Goal: Task Accomplishment & Management: Manage account settings

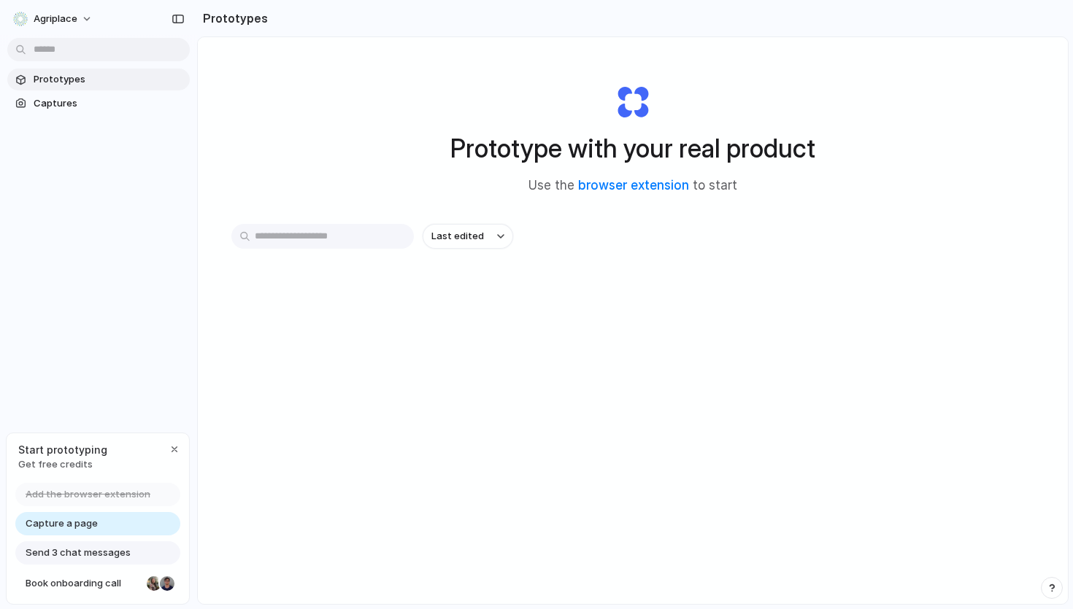
click at [58, 73] on span "Prototypes" at bounding box center [109, 79] width 150 height 15
click at [620, 188] on link "browser extension" at bounding box center [633, 185] width 111 height 15
click at [51, 113] on link "Captures" at bounding box center [98, 104] width 182 height 22
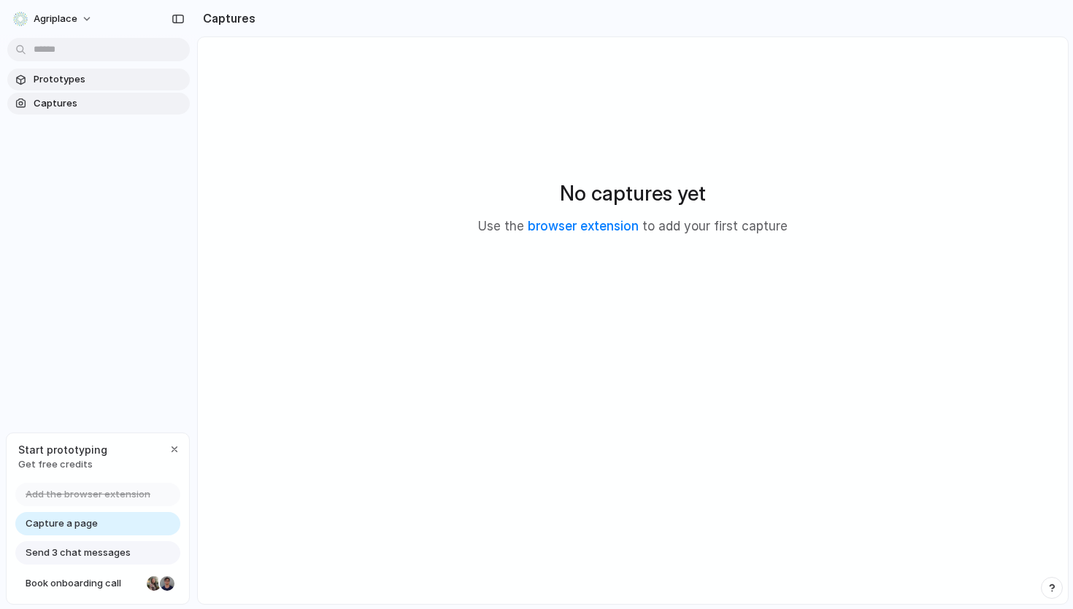
click at [64, 85] on span "Prototypes" at bounding box center [109, 79] width 150 height 15
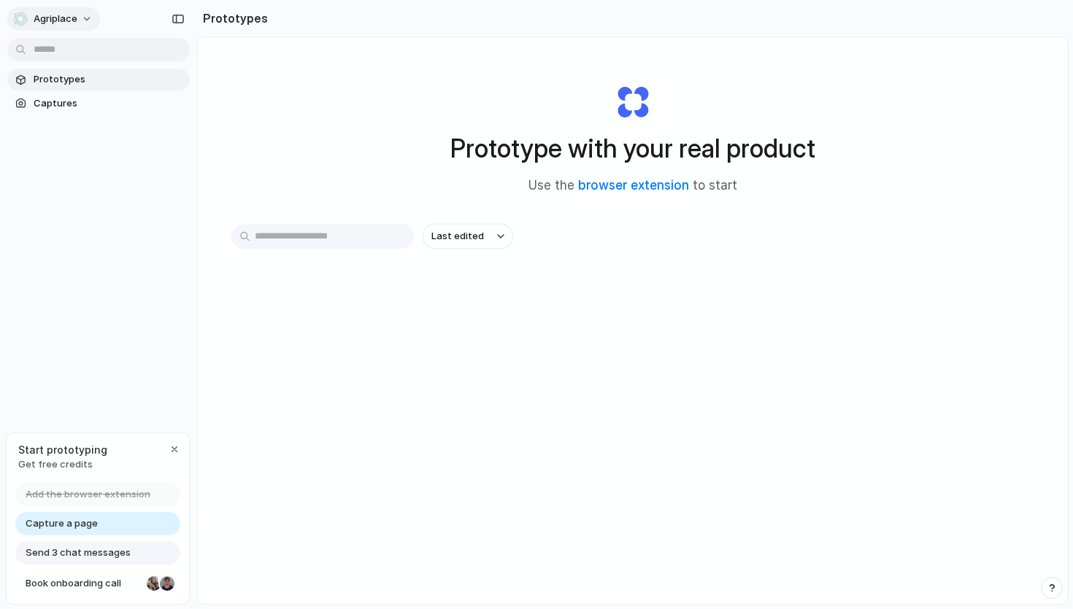
click at [61, 22] on span "Agriplace" at bounding box center [56, 19] width 44 height 15
click at [66, 20] on div "Settings Invite members Change theme Sign out" at bounding box center [536, 304] width 1073 height 609
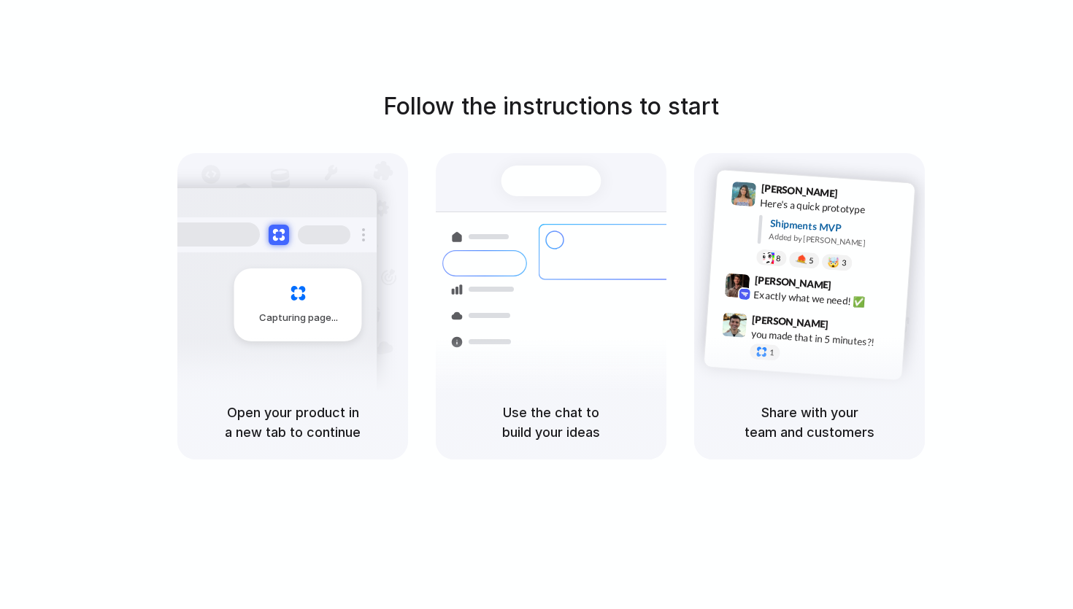
click at [313, 426] on h5 "Open your product in a new tab to continue" at bounding box center [293, 422] width 196 height 39
click at [528, 431] on h5 "Use the chat to build your ideas" at bounding box center [551, 422] width 196 height 39
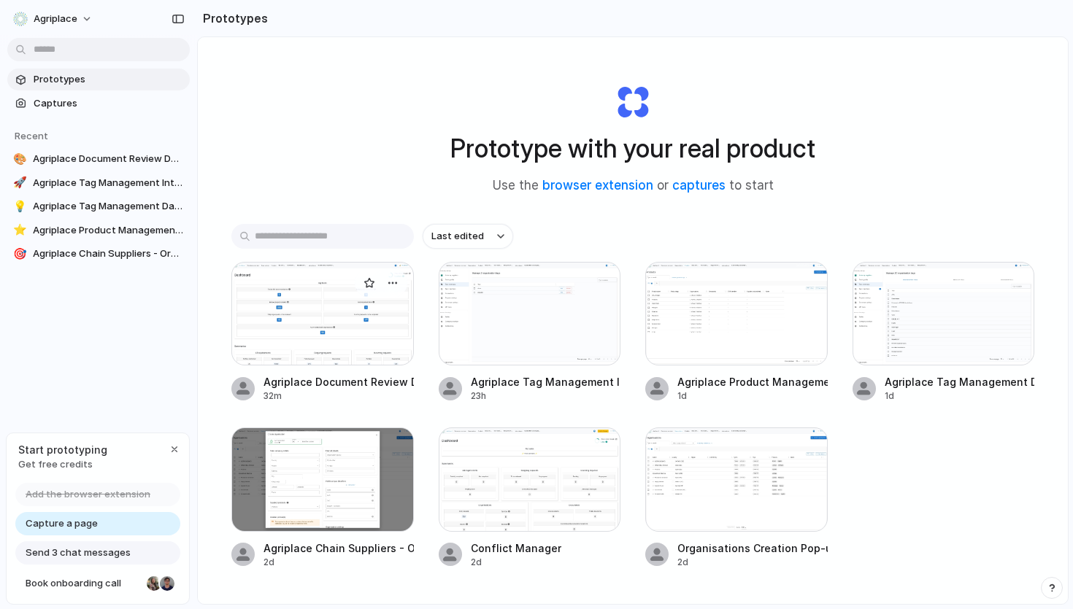
click at [333, 305] on div at bounding box center [322, 314] width 182 height 104
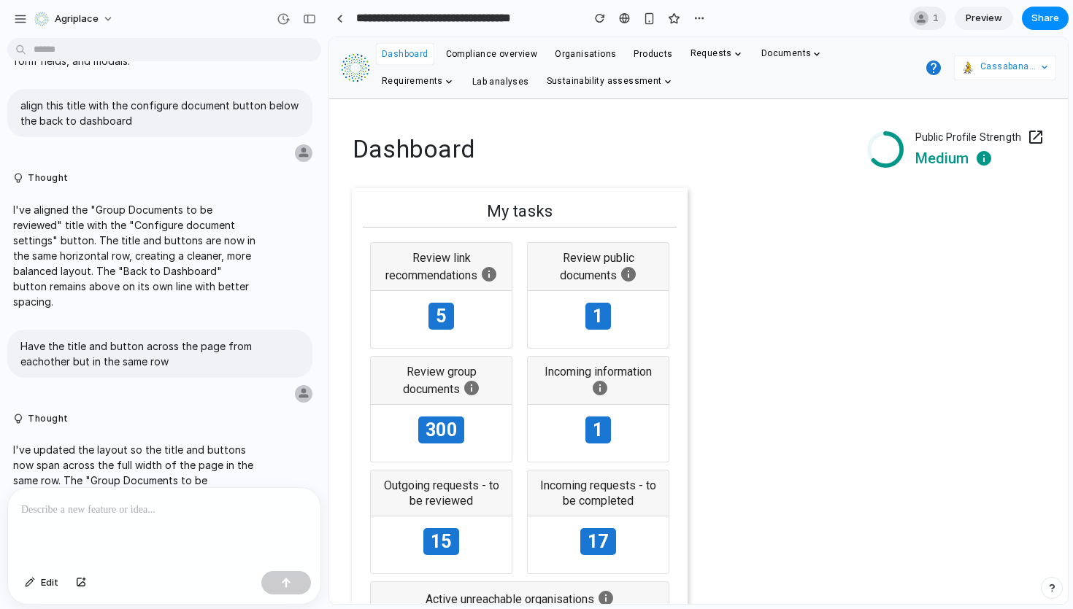
click at [983, 16] on span "Preview" at bounding box center [983, 18] width 36 height 15
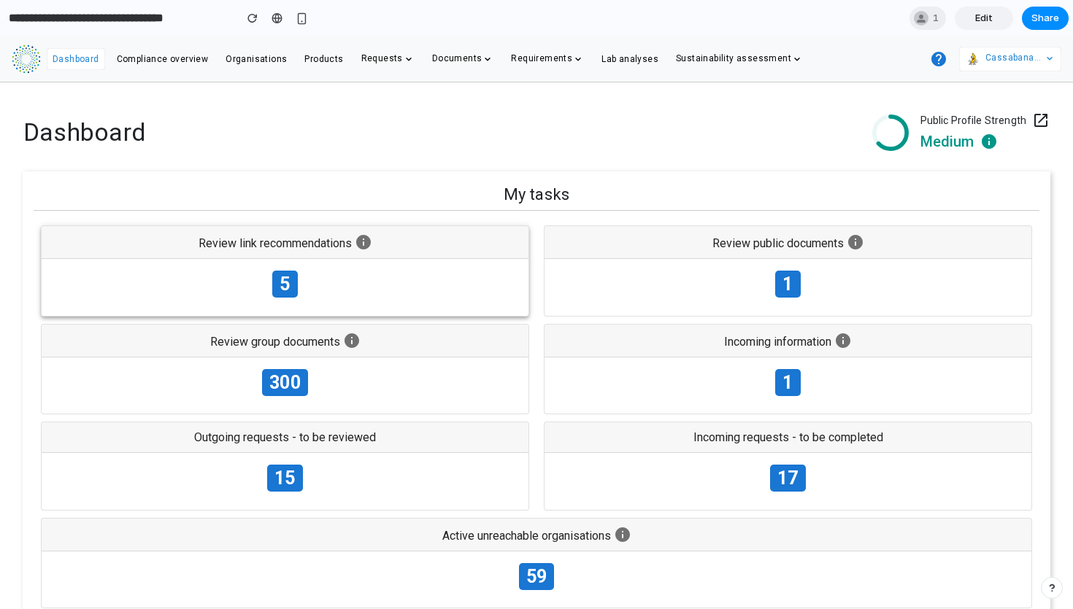
click at [287, 291] on span "5" at bounding box center [284, 284] width 25 height 27
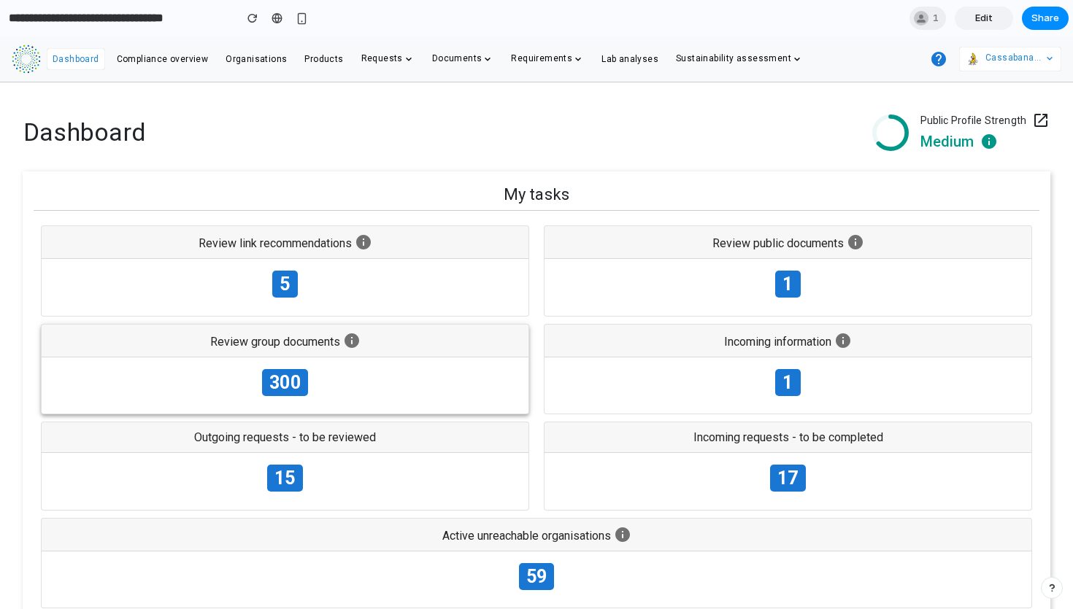
click at [286, 387] on span "300" at bounding box center [284, 382] width 45 height 27
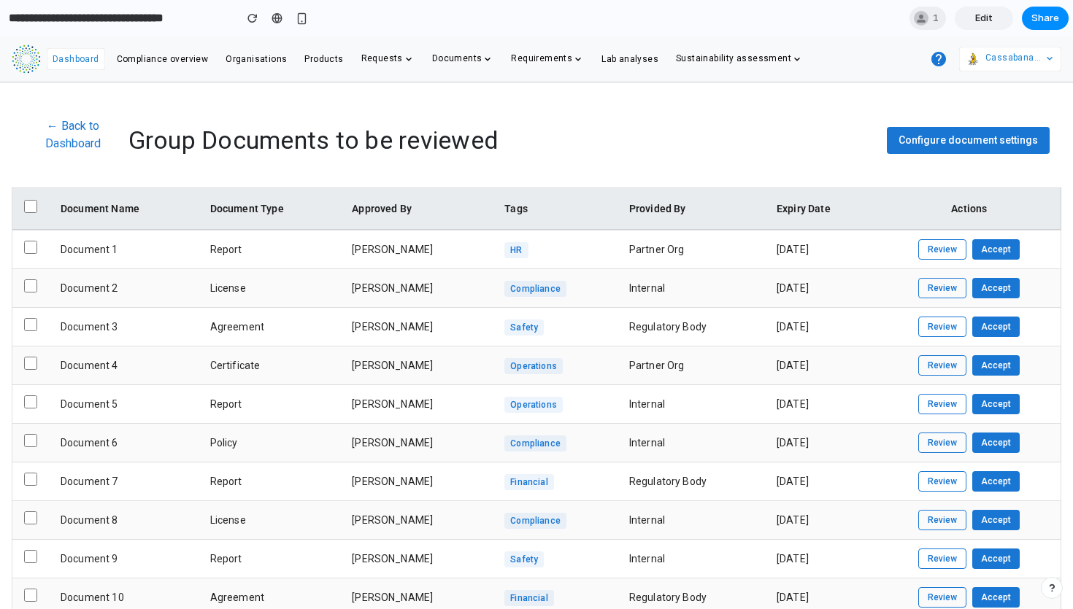
click at [933, 292] on button "Review" at bounding box center [942, 288] width 48 height 20
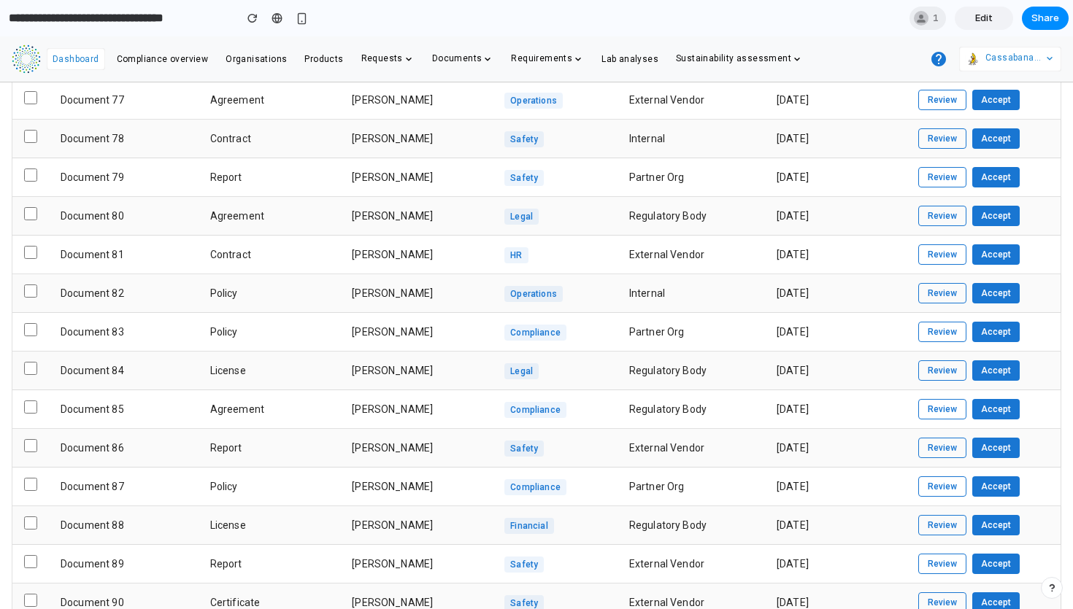
scroll to position [3094, 0]
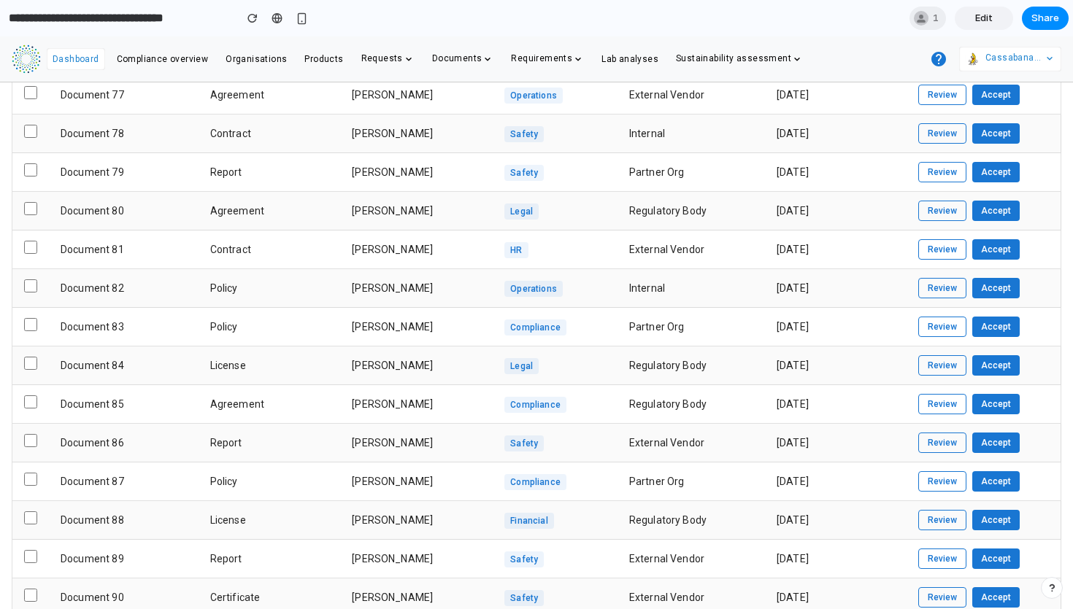
click at [183, 18] on input "**********" at bounding box center [118, 18] width 224 height 26
click at [982, 20] on span "Edit" at bounding box center [984, 18] width 18 height 15
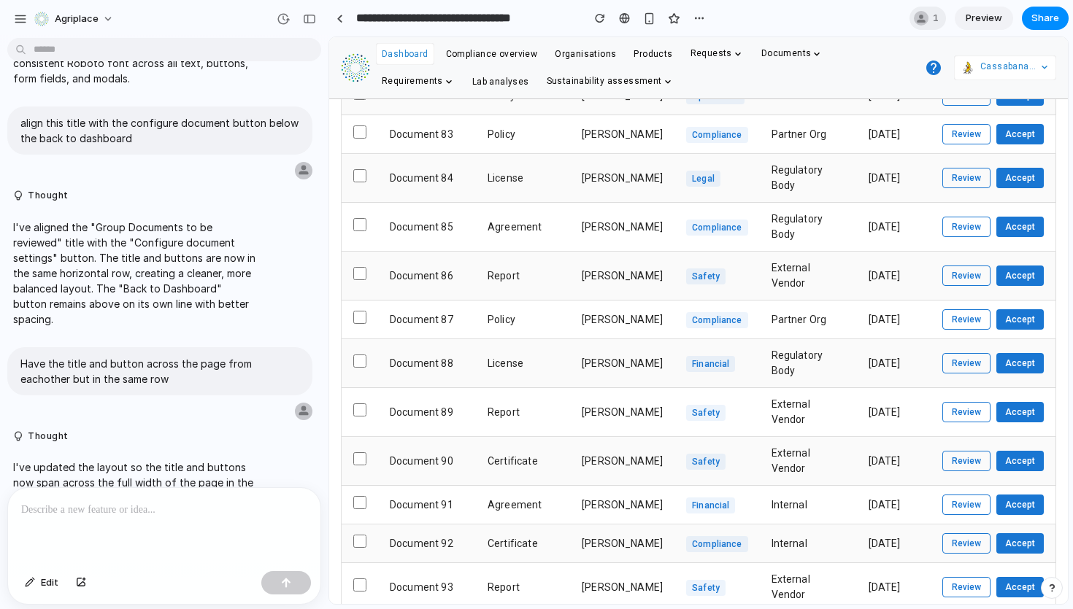
scroll to position [4531, 0]
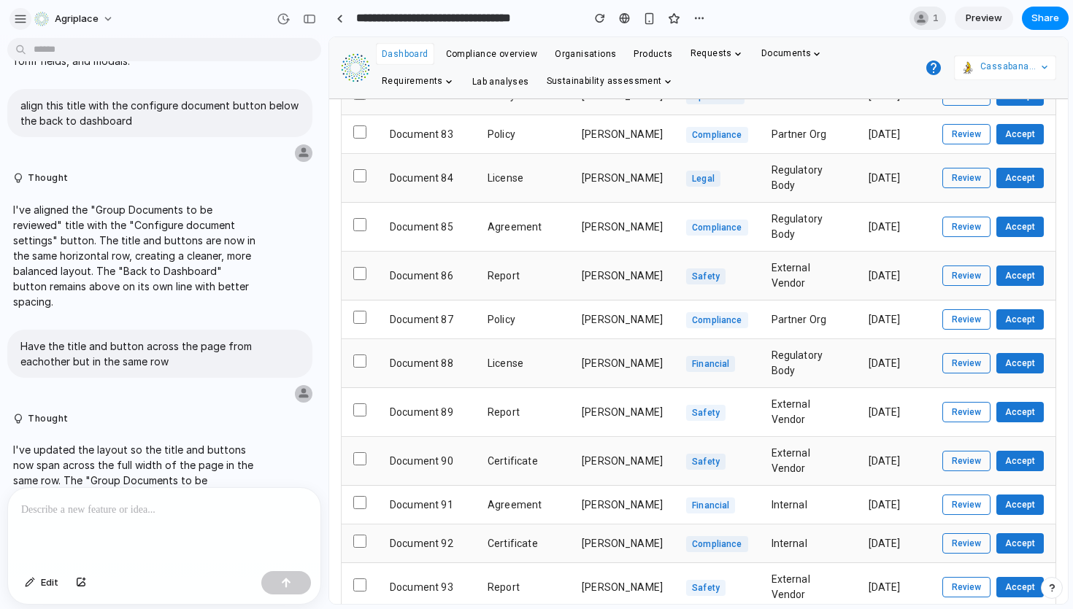
click at [23, 18] on div "button" at bounding box center [20, 18] width 13 height 13
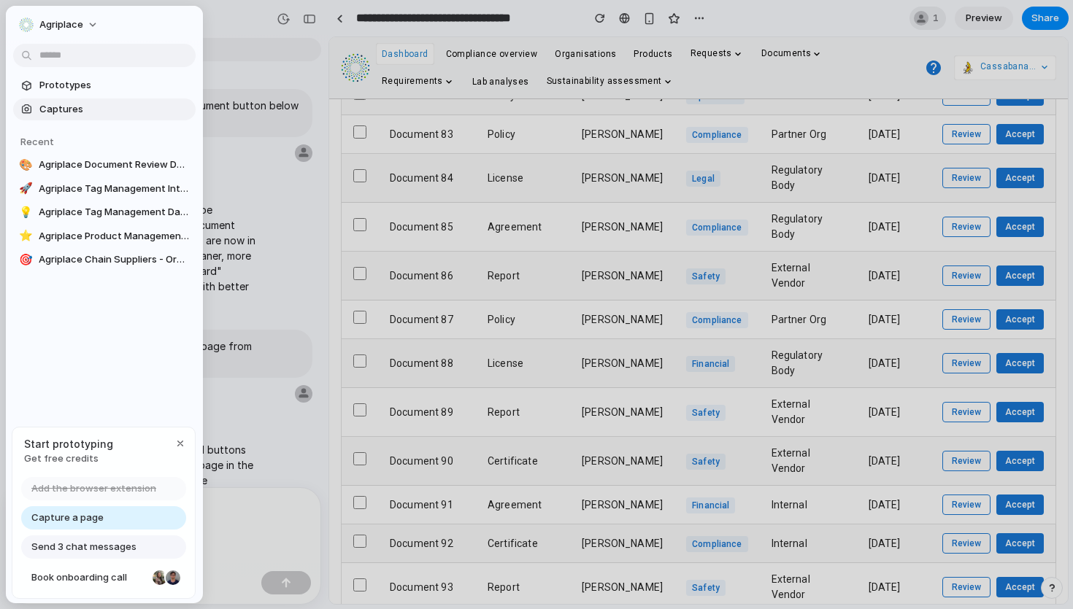
click at [55, 111] on span "Captures" at bounding box center [114, 109] width 150 height 15
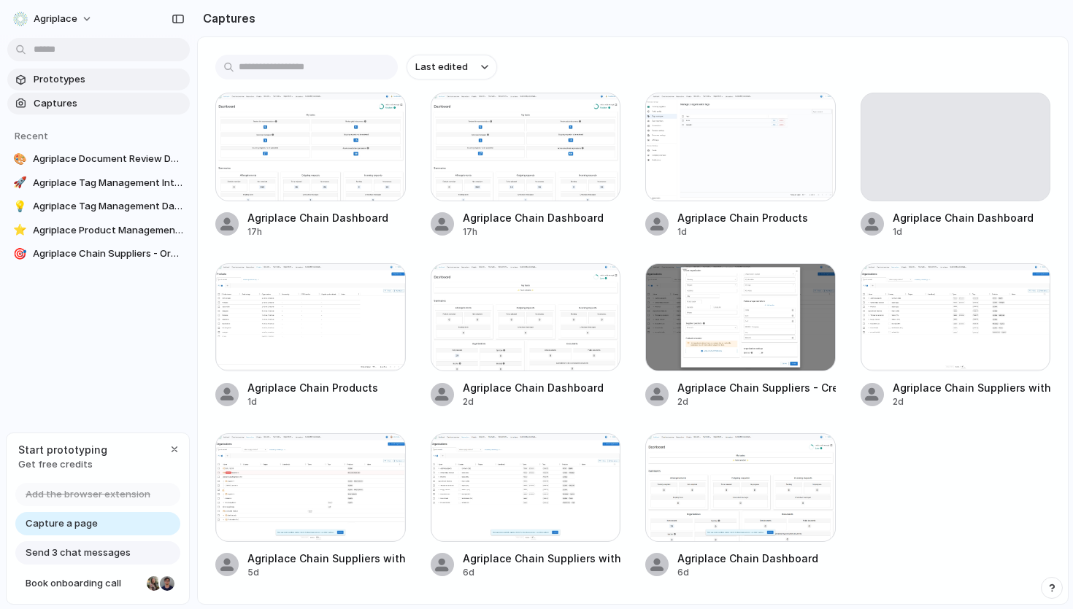
click at [55, 82] on span "Prototypes" at bounding box center [109, 79] width 150 height 15
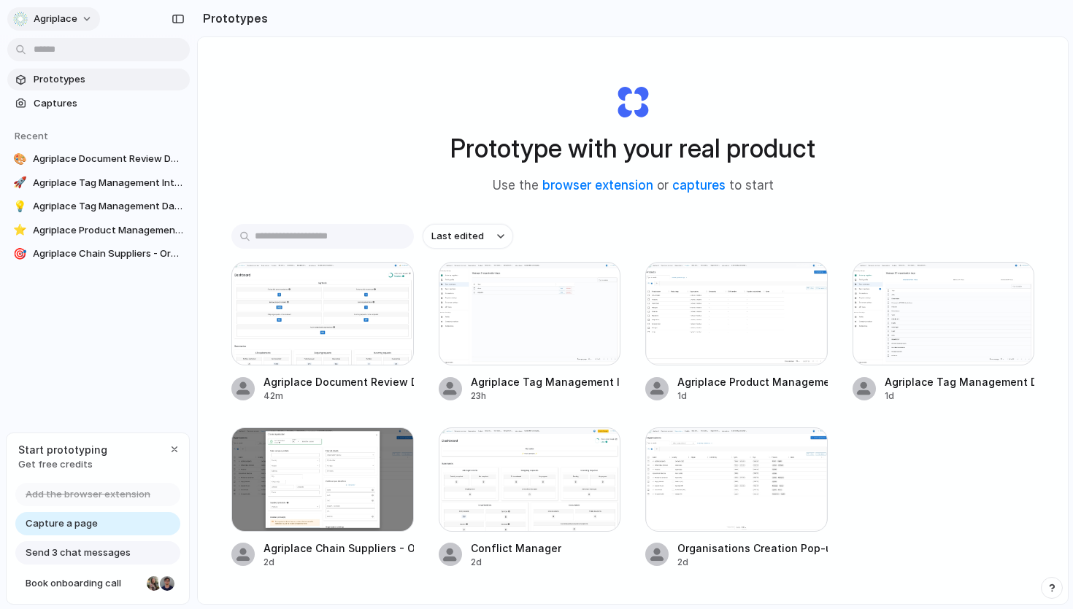
click at [66, 21] on span "Agriplace" at bounding box center [56, 19] width 44 height 15
click at [63, 75] on span "Invite members" at bounding box center [69, 75] width 70 height 15
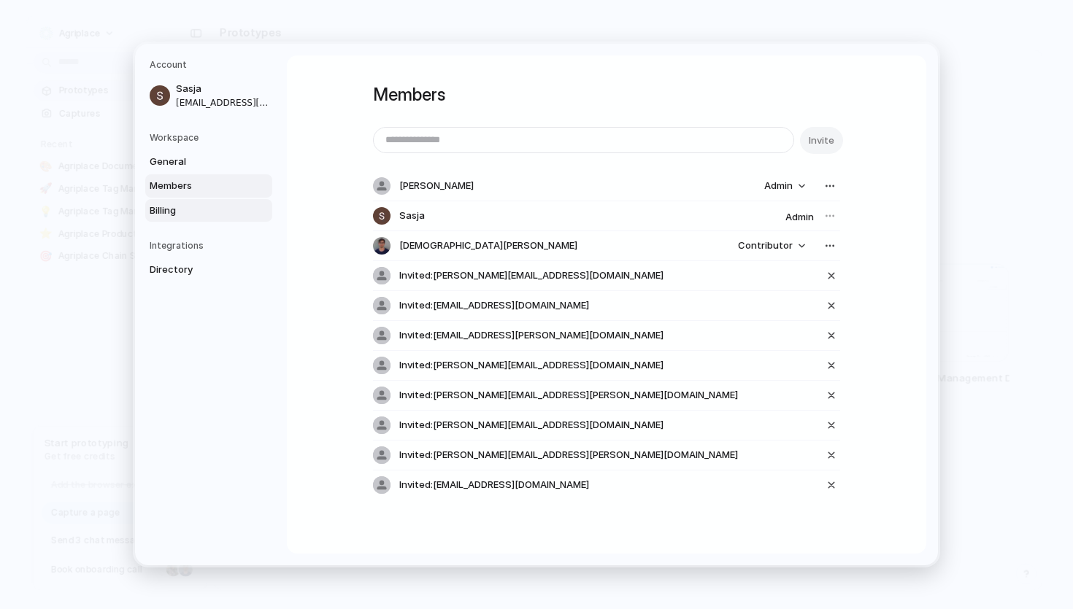
click at [155, 207] on span "Billing" at bounding box center [196, 211] width 93 height 15
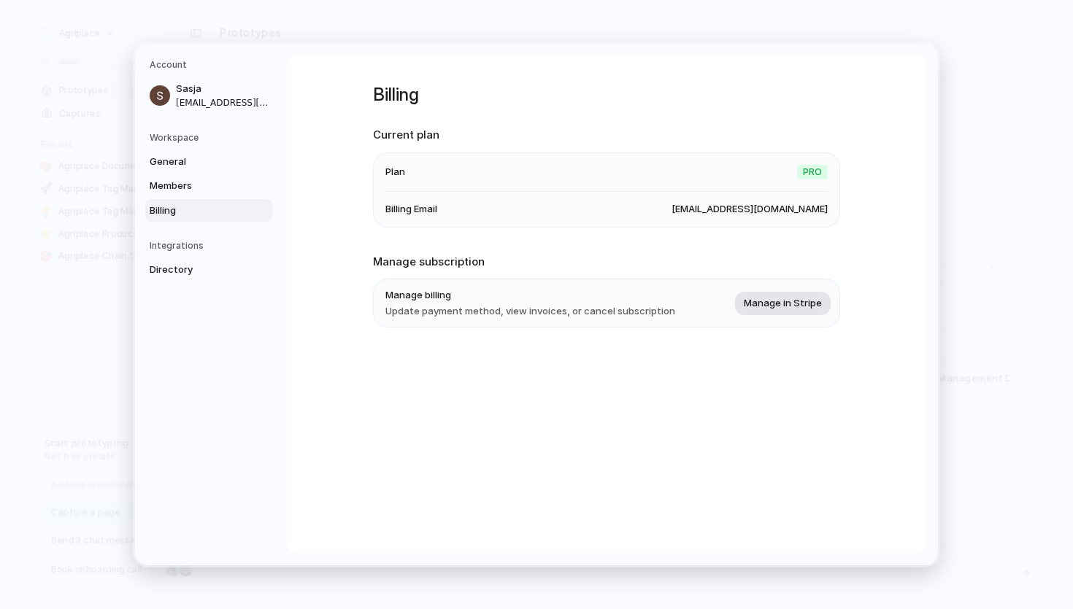
click at [790, 306] on span "Manage in Stripe" at bounding box center [783, 303] width 78 height 15
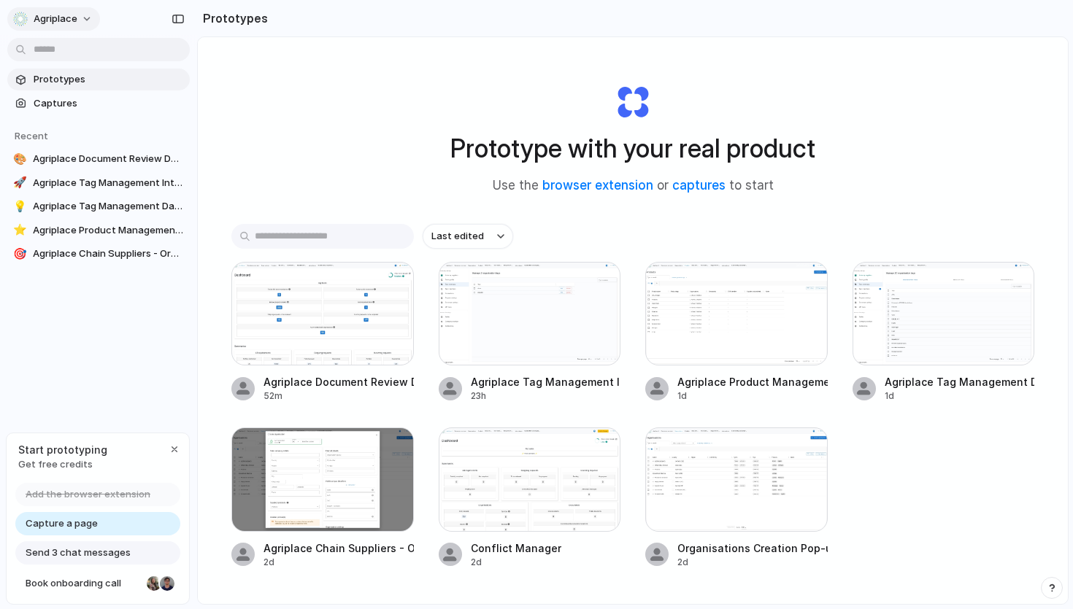
click at [85, 18] on button "Agriplace" at bounding box center [53, 18] width 93 height 23
click at [69, 79] on span "Invite members" at bounding box center [69, 75] width 70 height 15
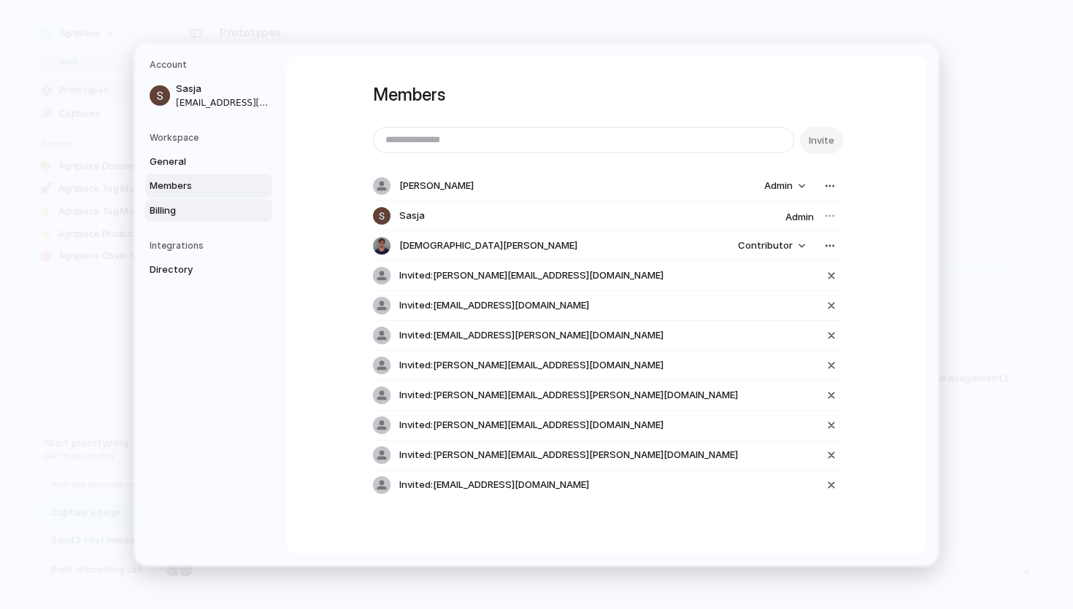
click at [169, 215] on span "Billing" at bounding box center [196, 211] width 93 height 15
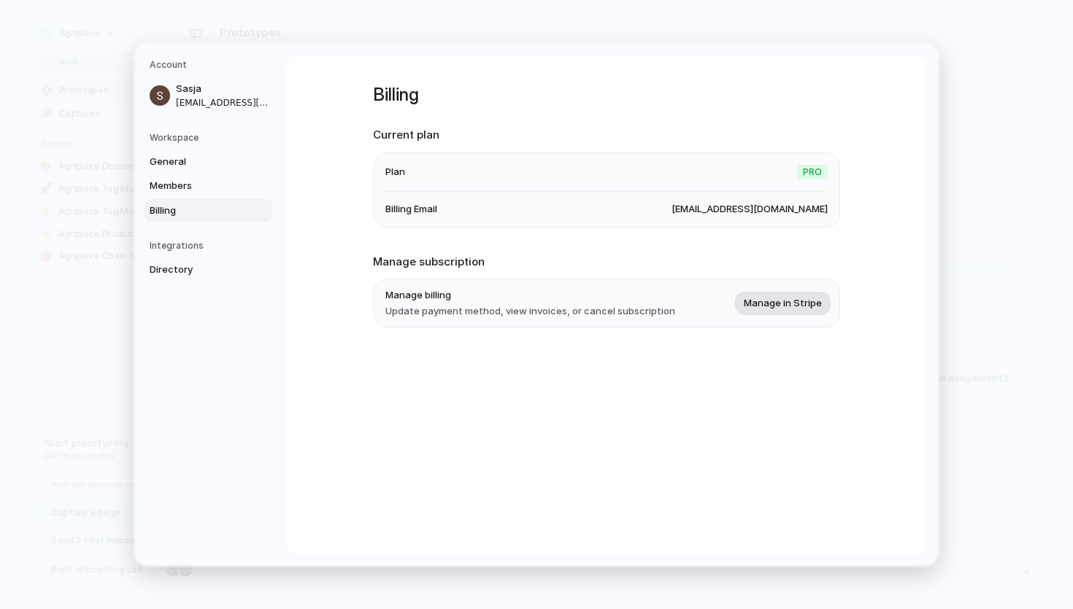
click at [773, 305] on span "Manage in Stripe" at bounding box center [783, 303] width 78 height 15
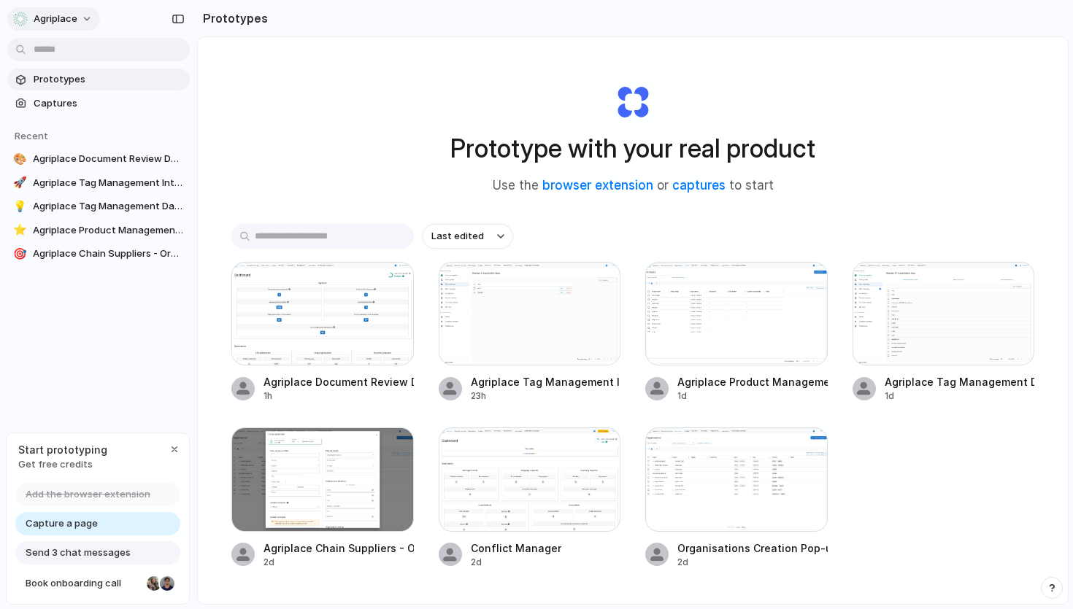
click at [80, 21] on button "Agriplace" at bounding box center [53, 18] width 93 height 23
click at [54, 126] on span "Sign out" at bounding box center [53, 122] width 39 height 15
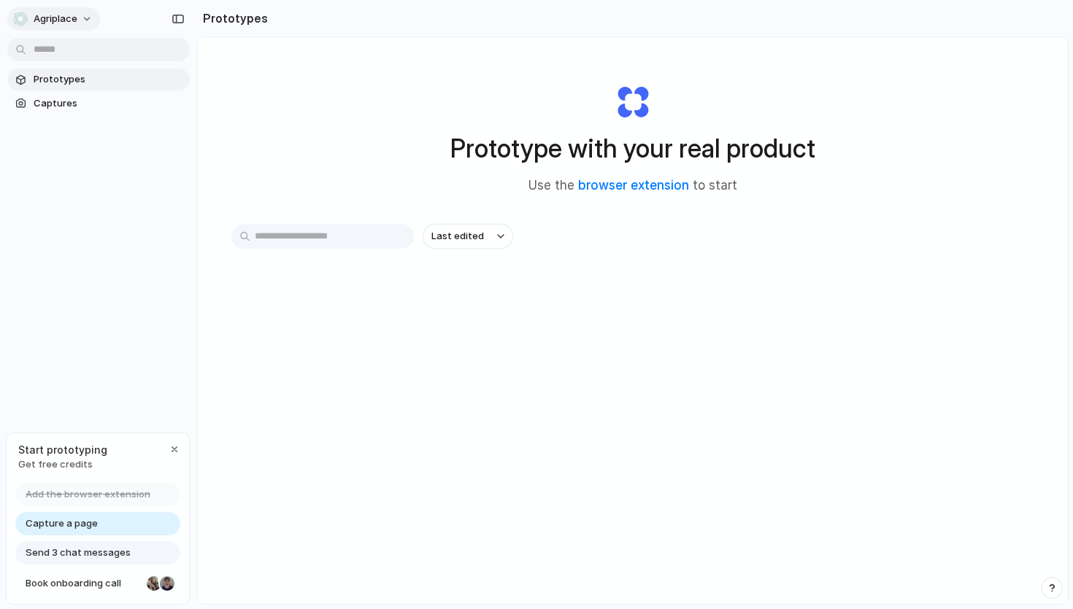
click at [58, 20] on span "Agriplace" at bounding box center [56, 19] width 44 height 15
click at [64, 69] on span "Invite members" at bounding box center [69, 75] width 70 height 15
click at [58, 101] on span "Captures" at bounding box center [109, 103] width 150 height 15
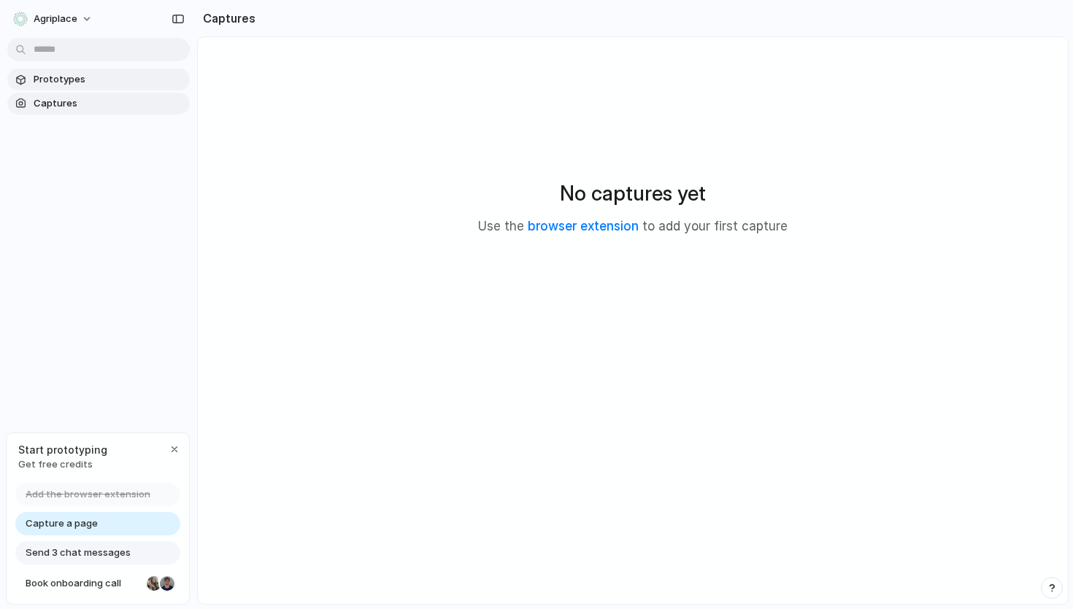
click at [80, 84] on span "Prototypes" at bounding box center [109, 79] width 150 height 15
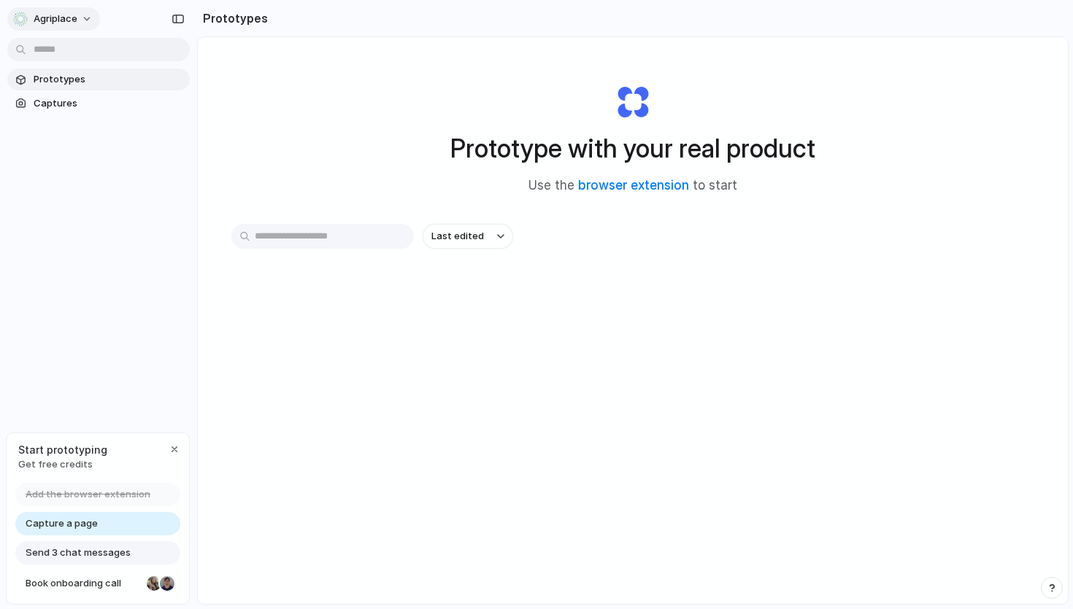
click at [79, 11] on button "Agriplace" at bounding box center [53, 18] width 93 height 23
click at [49, 47] on span "Settings" at bounding box center [54, 52] width 40 height 15
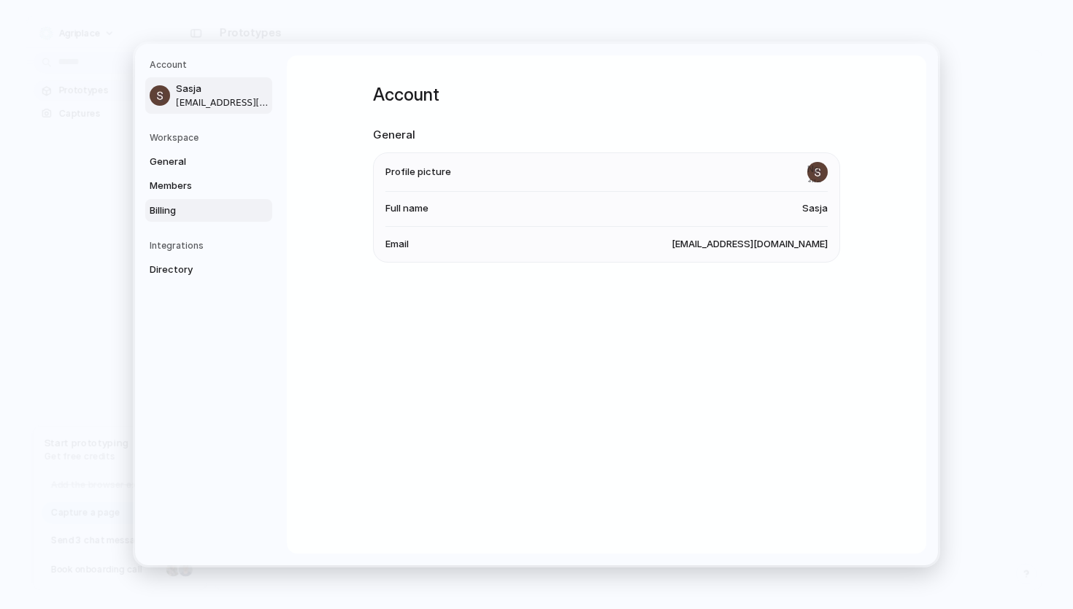
click at [170, 207] on span "Billing" at bounding box center [196, 211] width 93 height 15
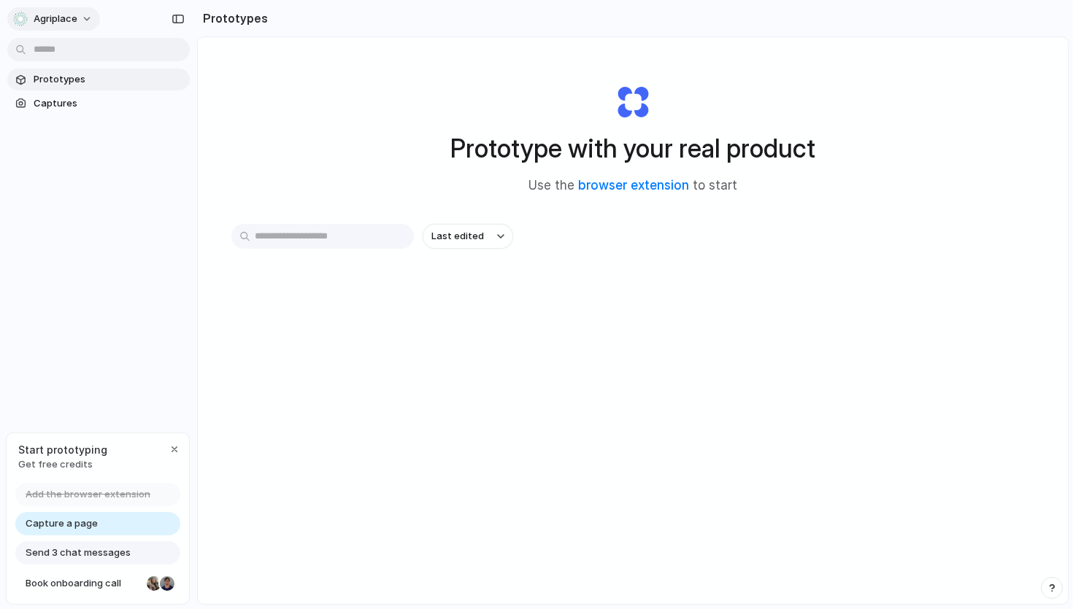
click at [59, 17] on span "Agriplace" at bounding box center [56, 19] width 44 height 15
click at [52, 51] on span "Settings" at bounding box center [54, 52] width 40 height 15
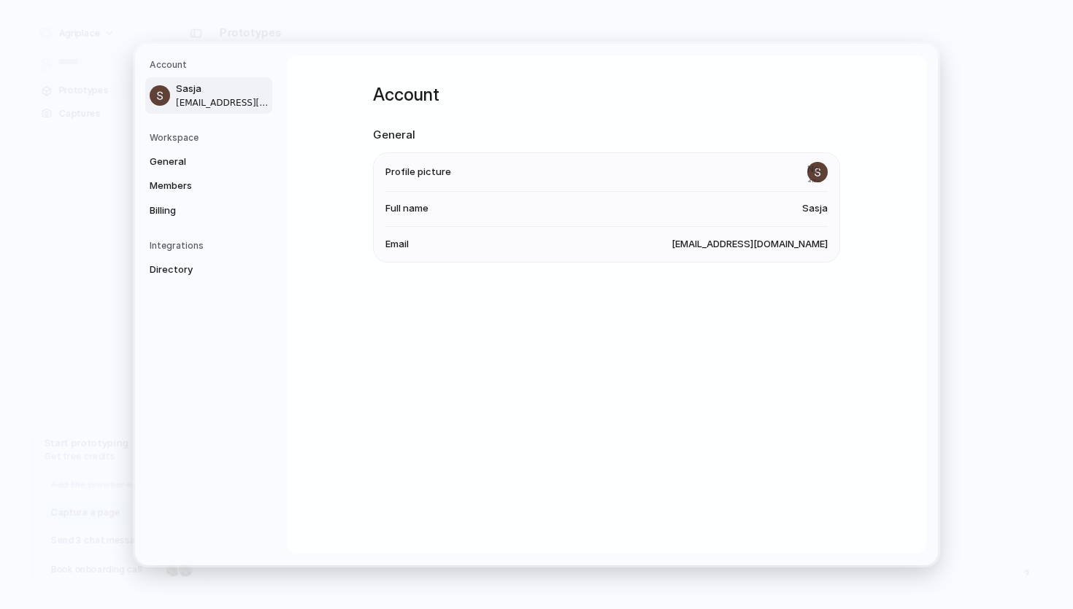
click at [171, 283] on nav "Account Sasja sasja.vanbesouw@agriplace.com Workspace General Members Billing I…" at bounding box center [211, 305] width 152 height 522
click at [171, 277] on span "Directory" at bounding box center [196, 270] width 93 height 15
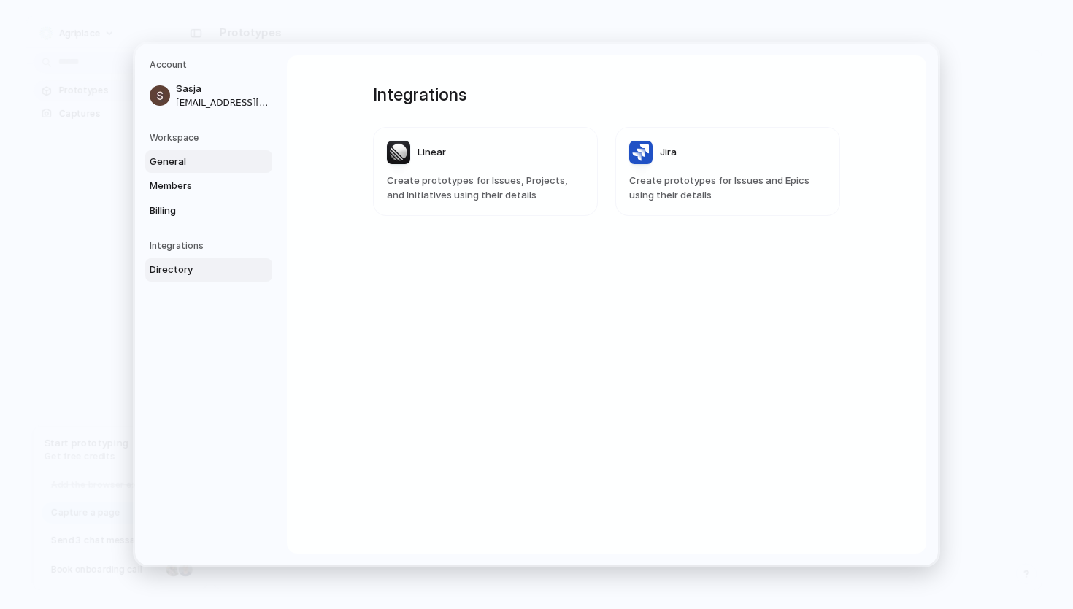
click at [170, 164] on span "General" at bounding box center [196, 162] width 93 height 15
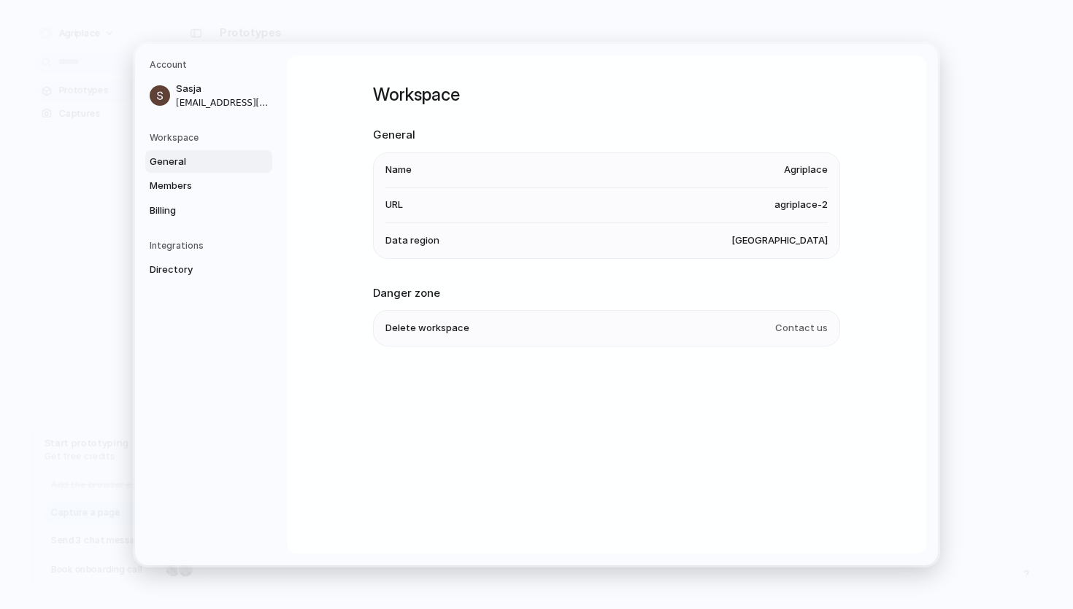
drag, startPoint x: 446, startPoint y: 331, endPoint x: 398, endPoint y: 328, distance: 48.2
click at [444, 331] on span "Delete workspace" at bounding box center [427, 328] width 84 height 15
click at [796, 329] on span "Contact us" at bounding box center [801, 328] width 53 height 15
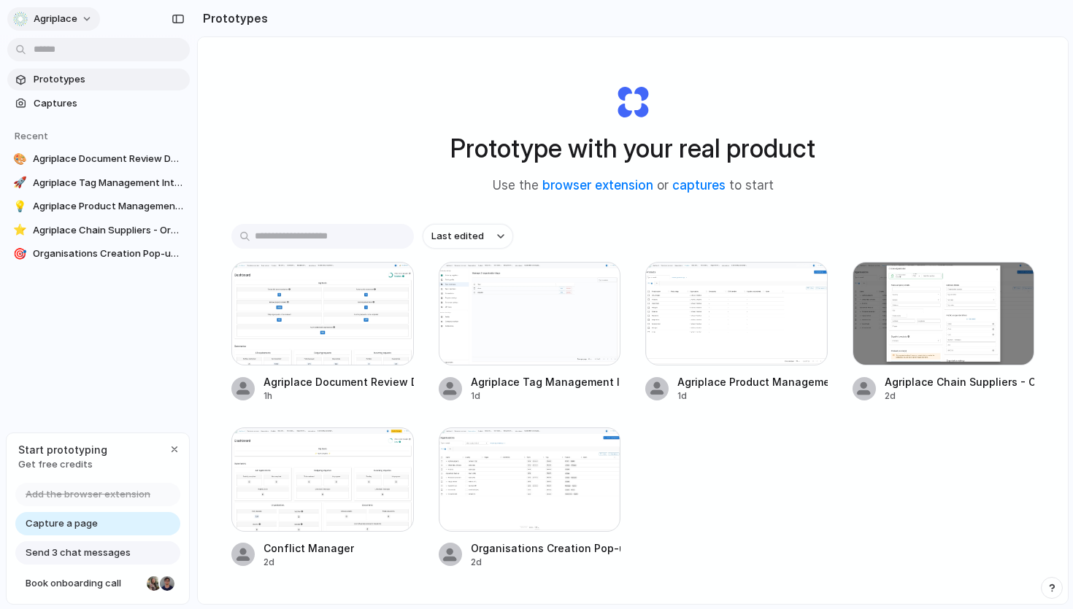
click at [68, 20] on span "Agriplace" at bounding box center [56, 19] width 44 height 15
click at [71, 66] on li "Invite members" at bounding box center [70, 74] width 121 height 23
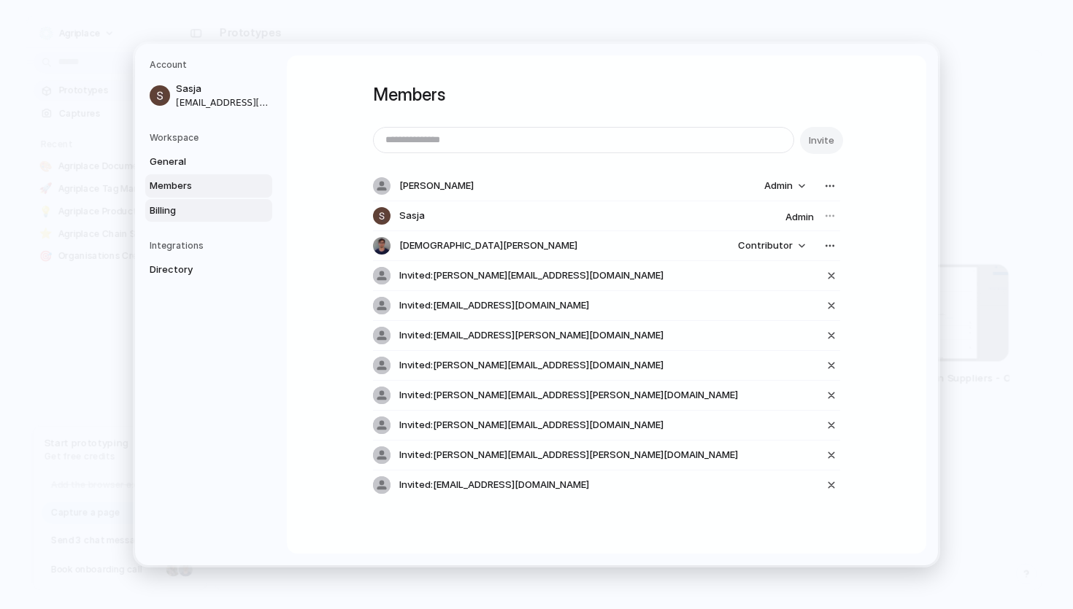
click at [162, 205] on span "Billing" at bounding box center [196, 211] width 93 height 15
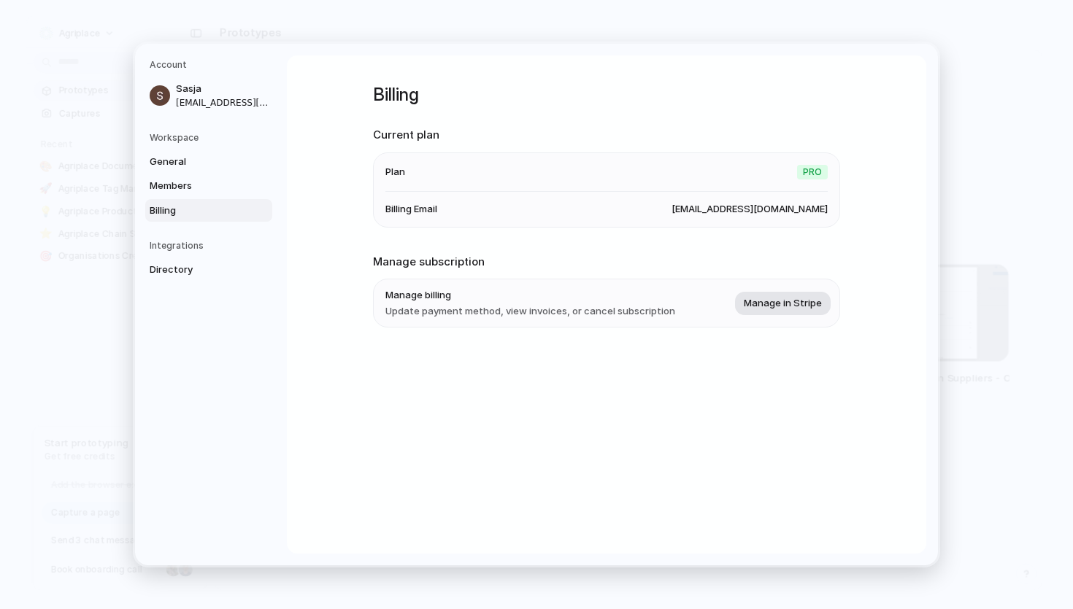
click at [797, 302] on span "Manage in Stripe" at bounding box center [783, 303] width 78 height 15
